Goal: Transaction & Acquisition: Purchase product/service

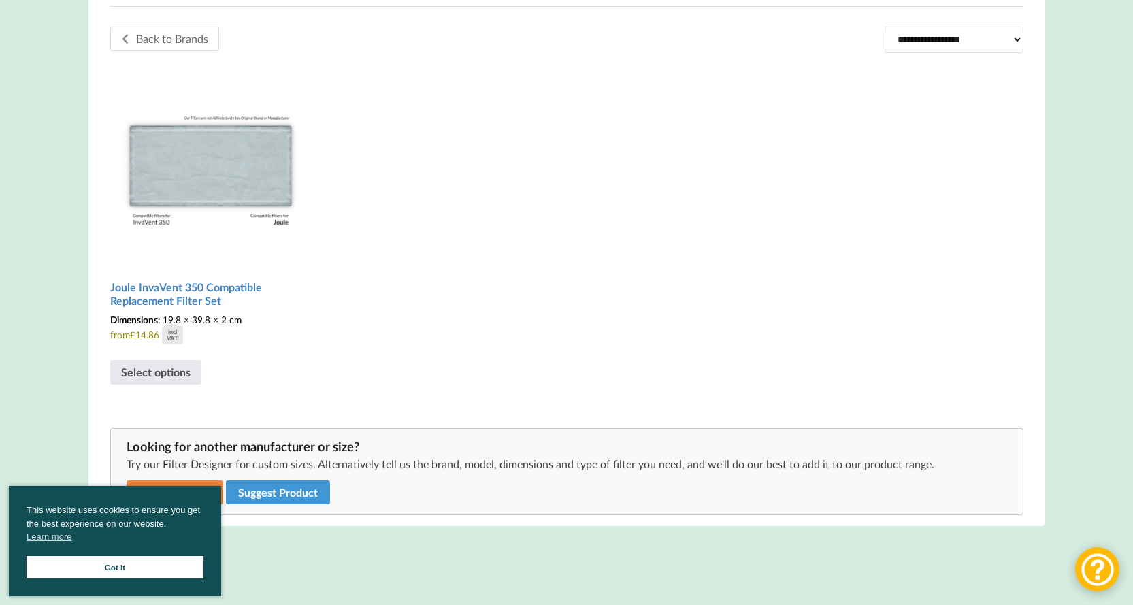
scroll to position [408, 0]
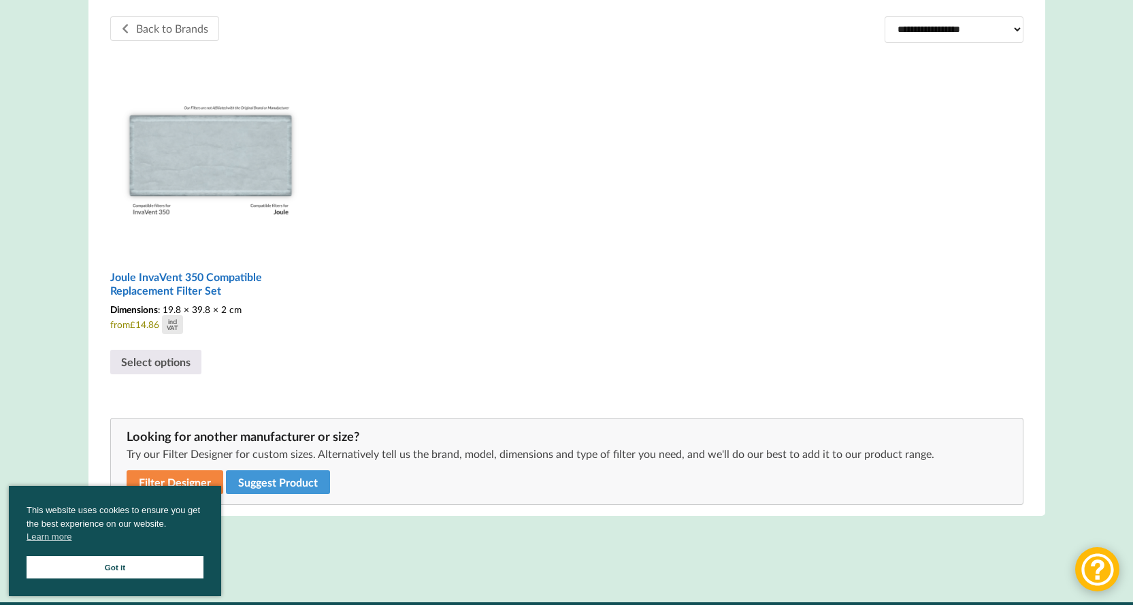
click at [199, 284] on h2 "Joule InvaVent 350 Compatible Replacement Filter Set" at bounding box center [210, 284] width 201 height 39
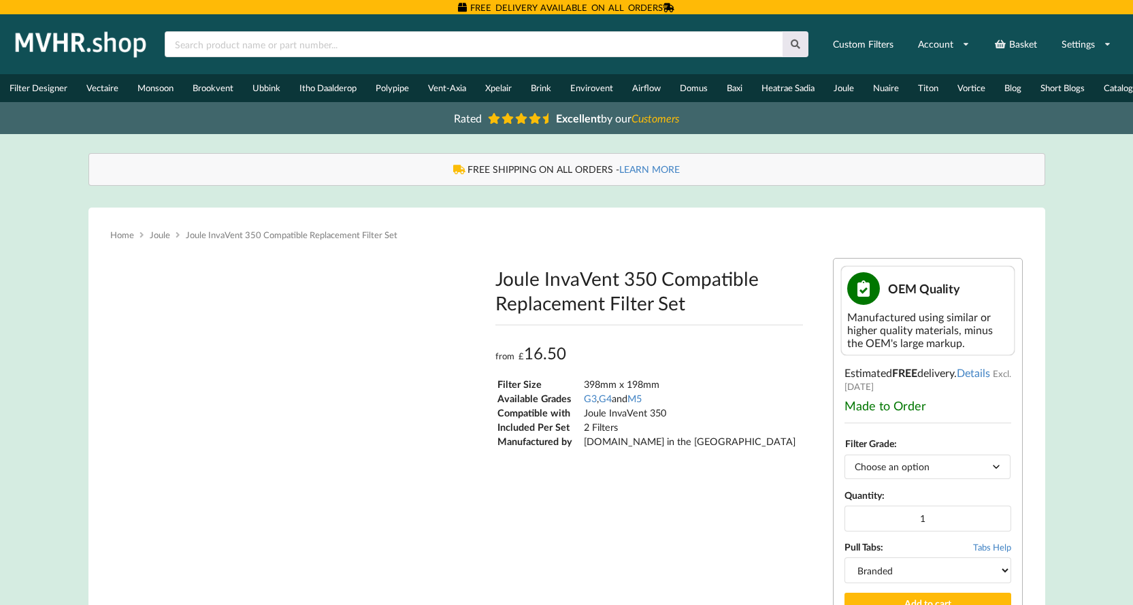
scroll to position [1, 0]
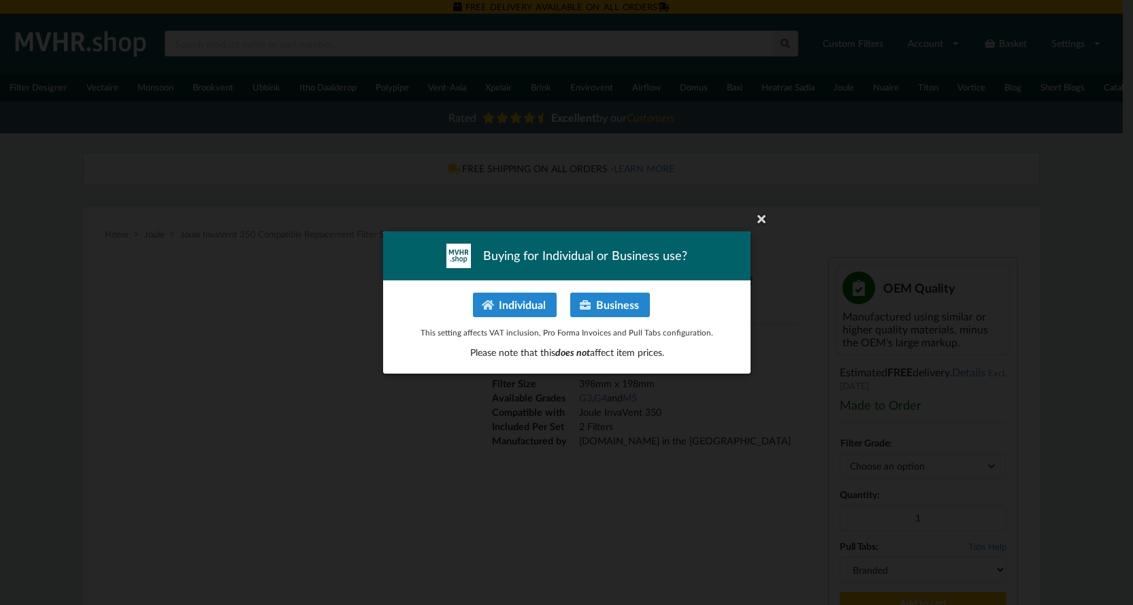
type input "**********"
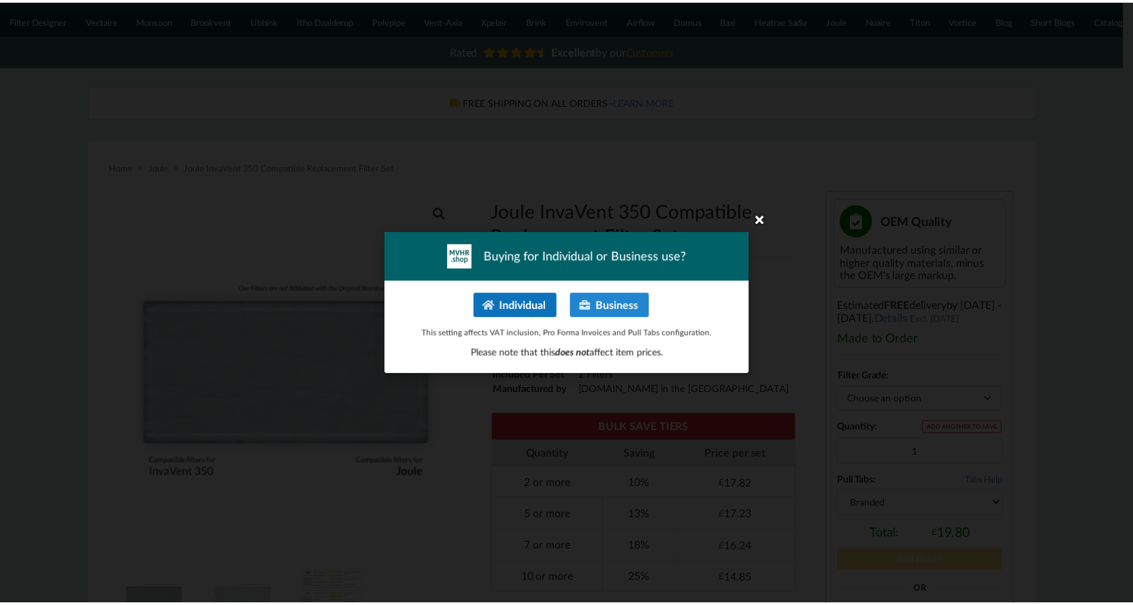
scroll to position [0, 0]
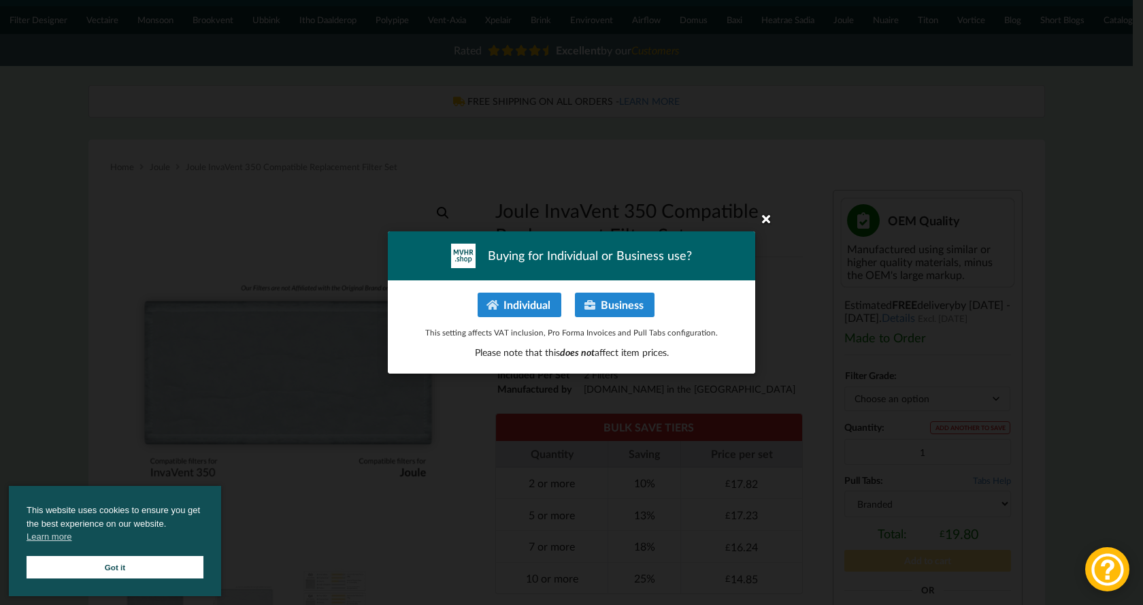
click at [770, 218] on icon at bounding box center [766, 219] width 22 height 22
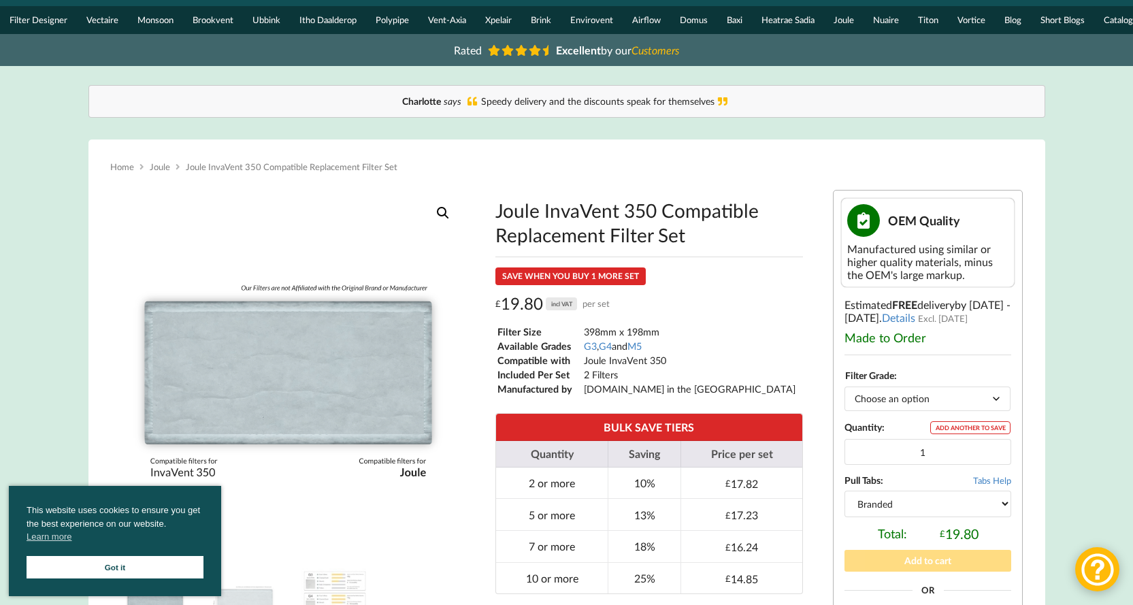
click at [906, 408] on select "Choose an option G3 G4 M5" at bounding box center [927, 399] width 166 height 24
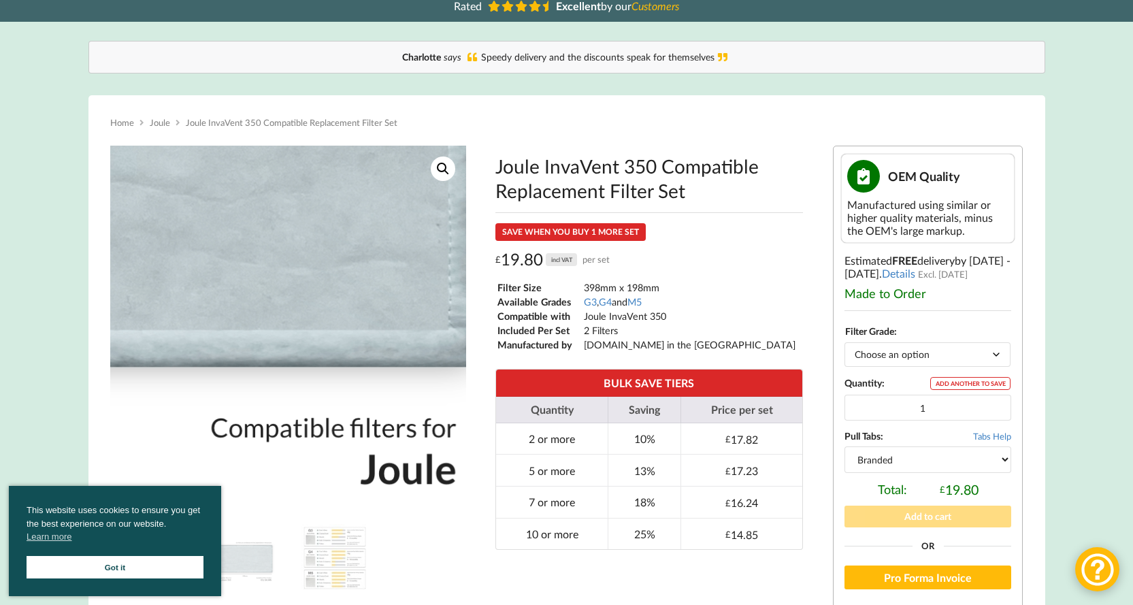
scroll to position [136, 0]
